Goal: Transaction & Acquisition: Purchase product/service

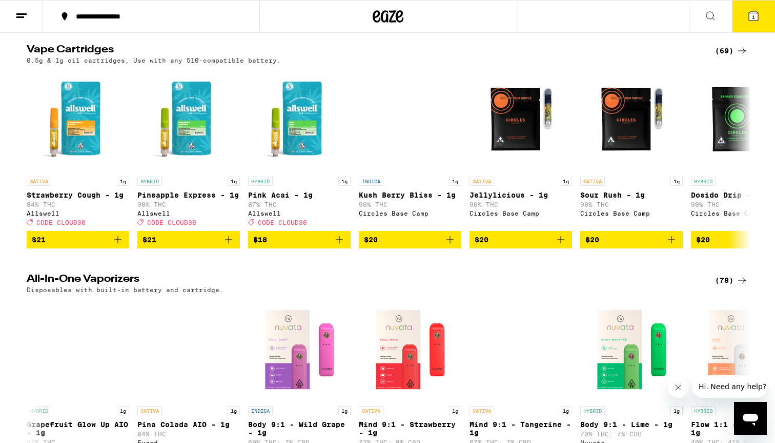
scroll to position [1533, 0]
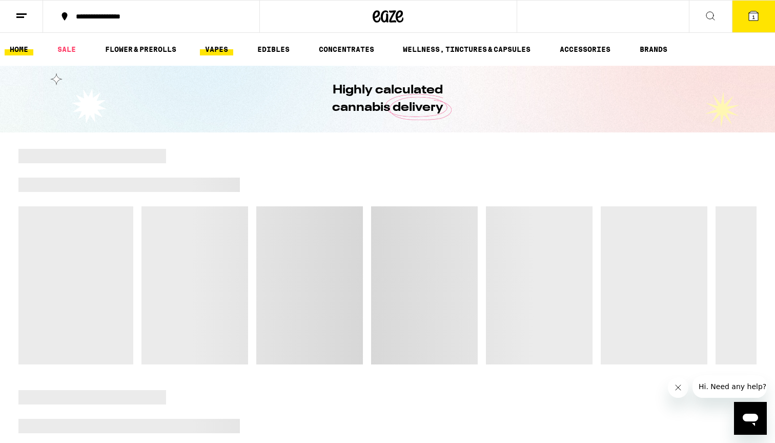
click at [221, 50] on link "VAPES" at bounding box center [216, 49] width 33 height 12
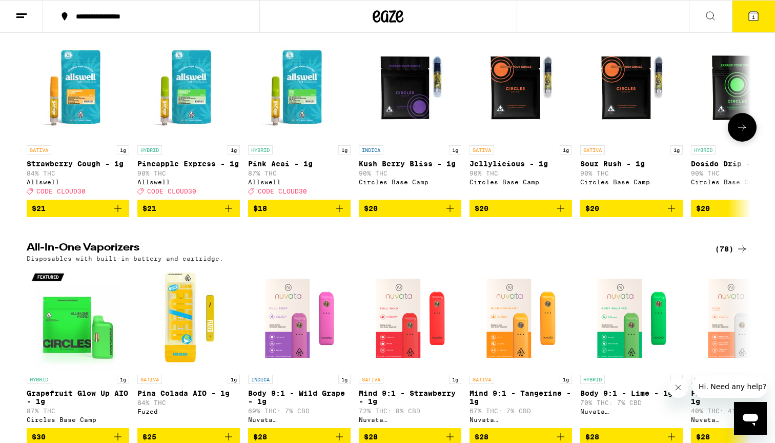
scroll to position [165, 0]
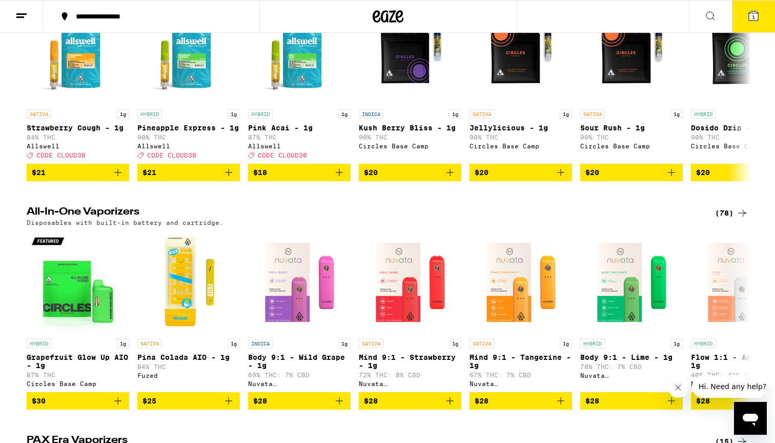
click at [725, 214] on div "(78)" at bounding box center [731, 213] width 33 height 12
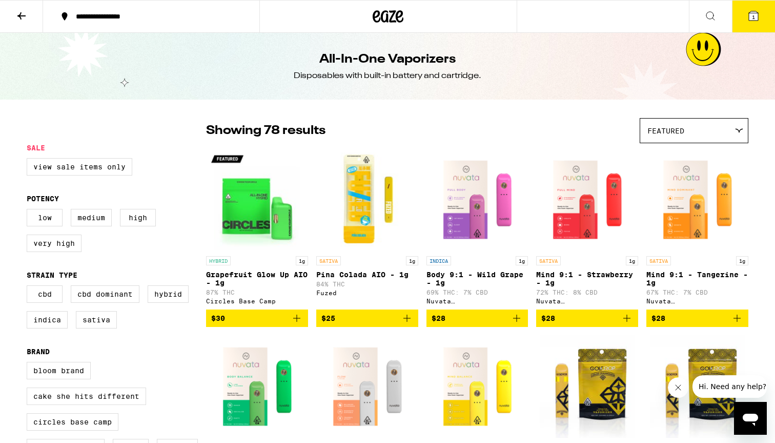
click at [675, 133] on span "Featured" at bounding box center [666, 131] width 37 height 8
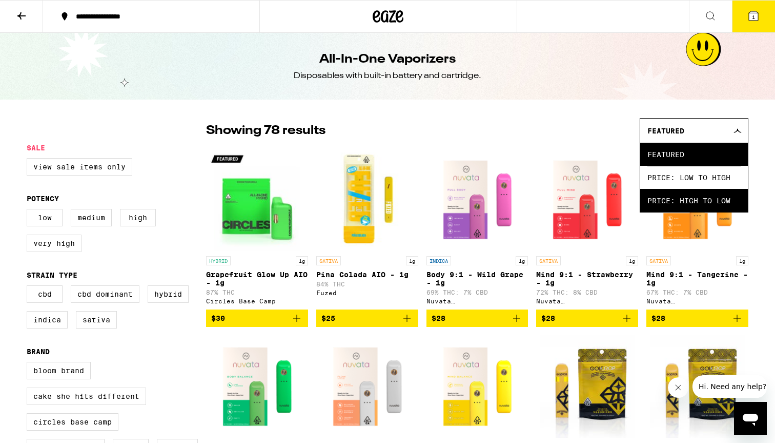
click at [676, 200] on span "Price: High to Low" at bounding box center [694, 200] width 93 height 23
